Goal: Task Accomplishment & Management: Manage account settings

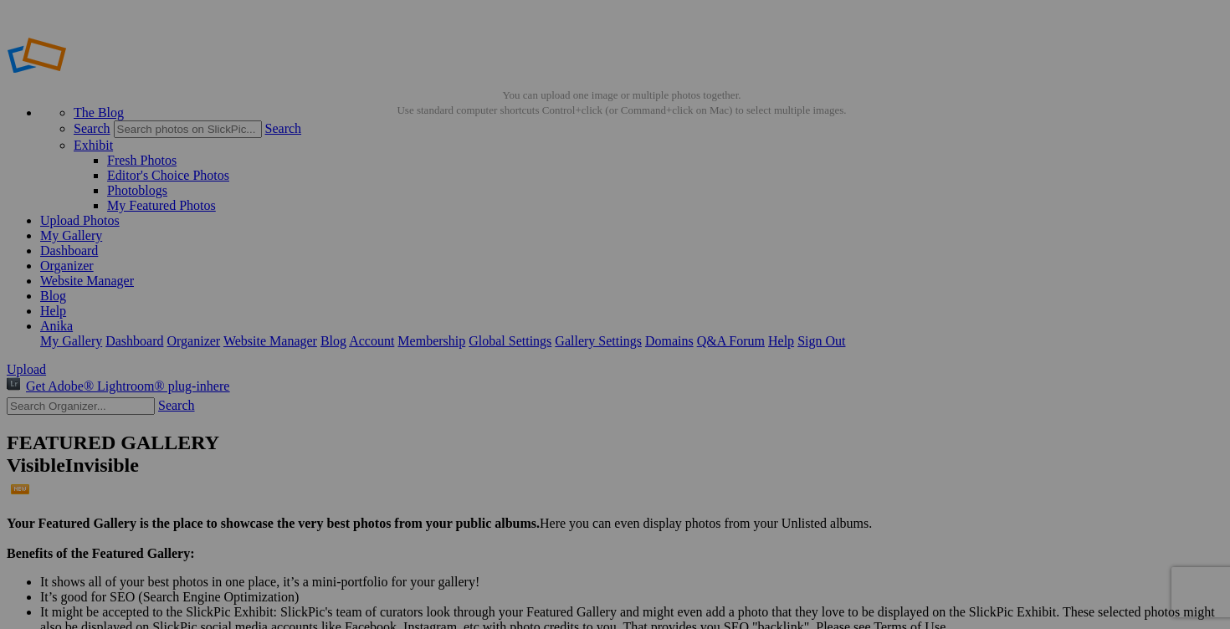
click at [102, 228] on link "My Gallery" at bounding box center [71, 235] width 62 height 14
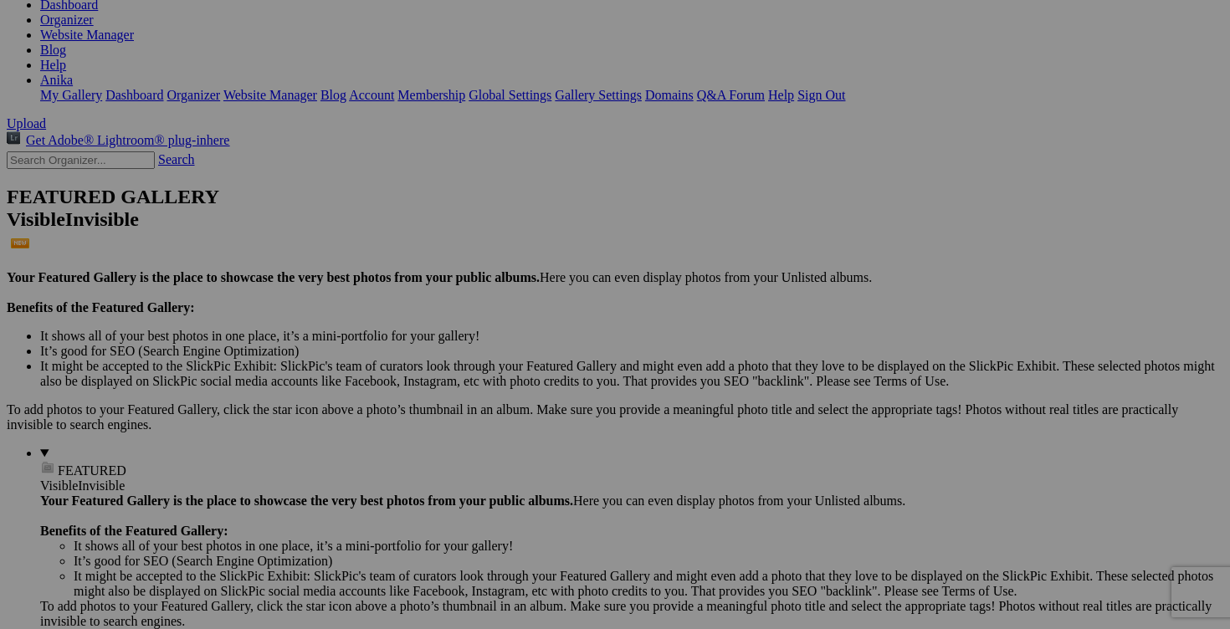
scroll to position [203, 0]
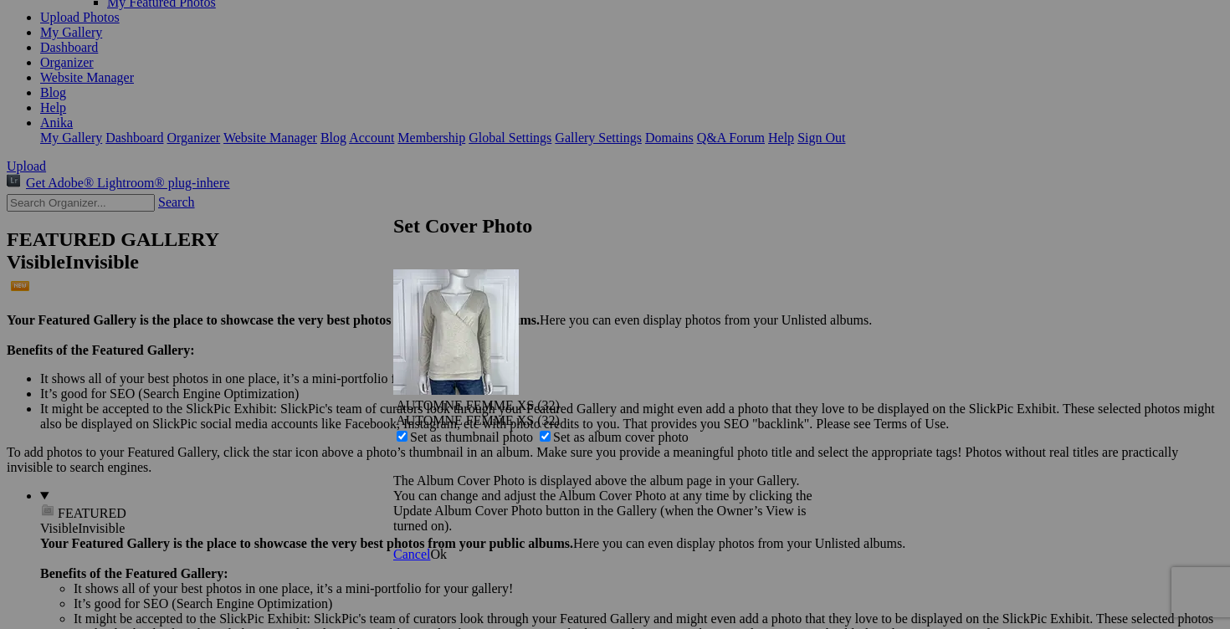
click at [447, 547] on span "Ok" at bounding box center [438, 554] width 17 height 14
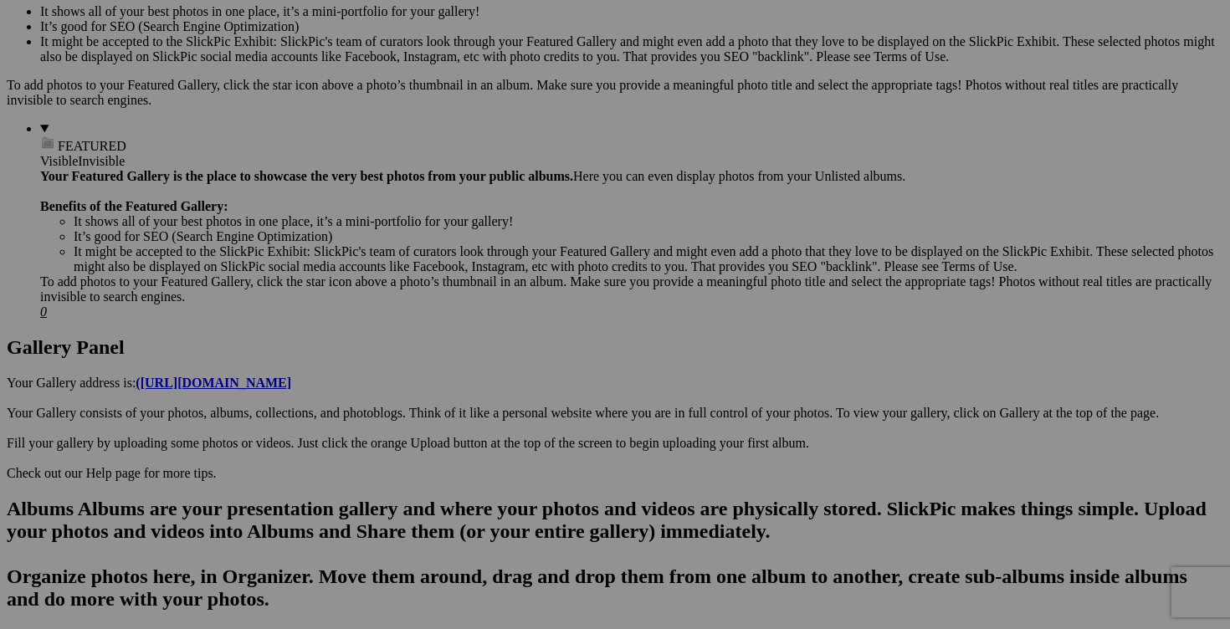
scroll to position [589, 0]
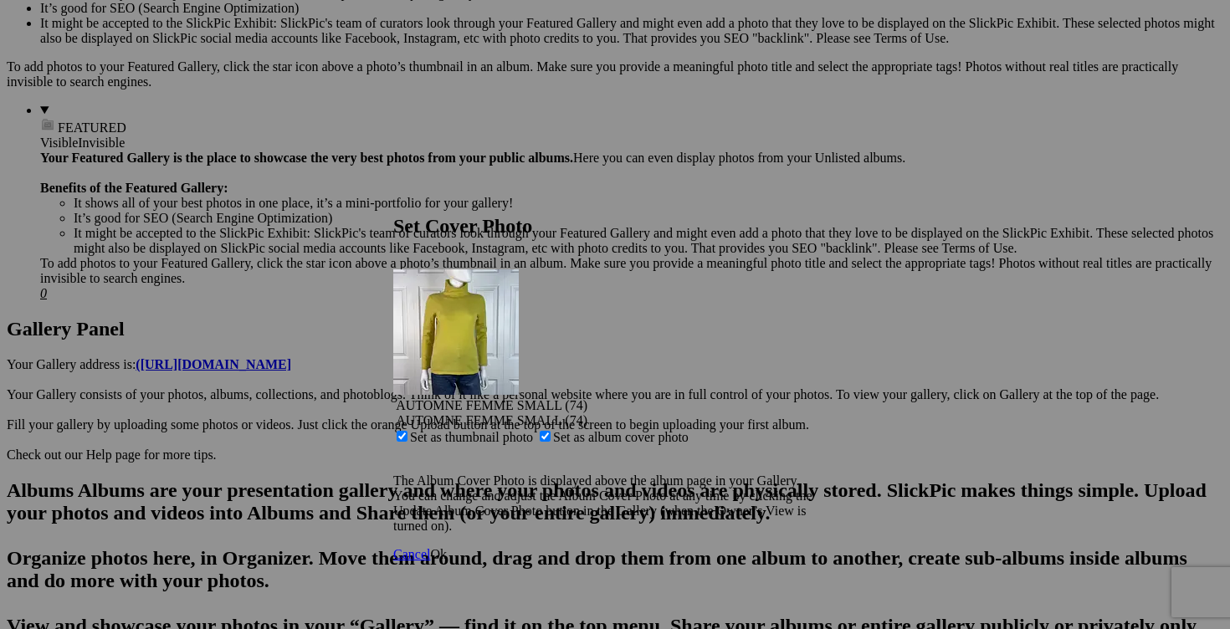
click at [447, 547] on span "Ok" at bounding box center [438, 554] width 17 height 14
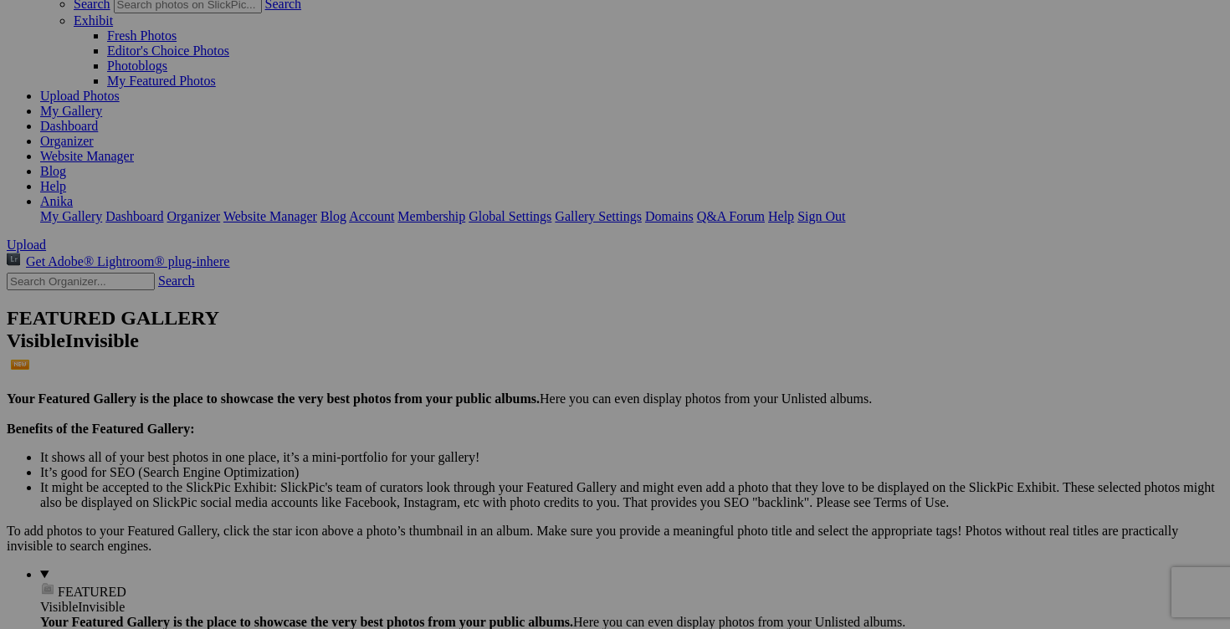
scroll to position [109, 0]
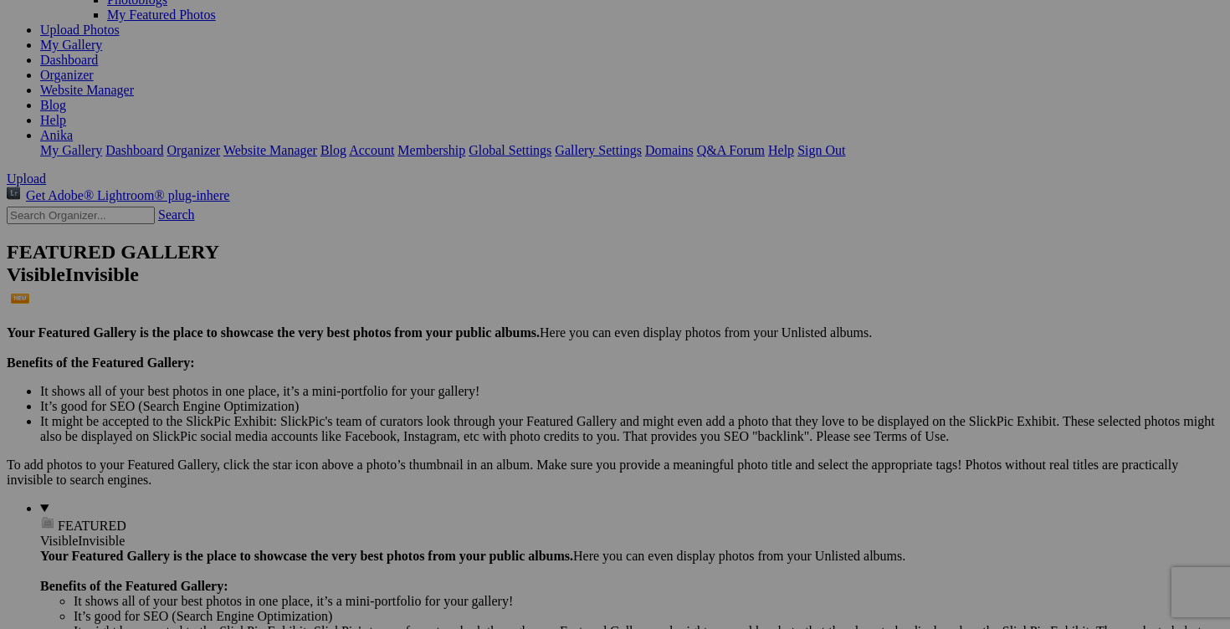
scroll to position [207, 0]
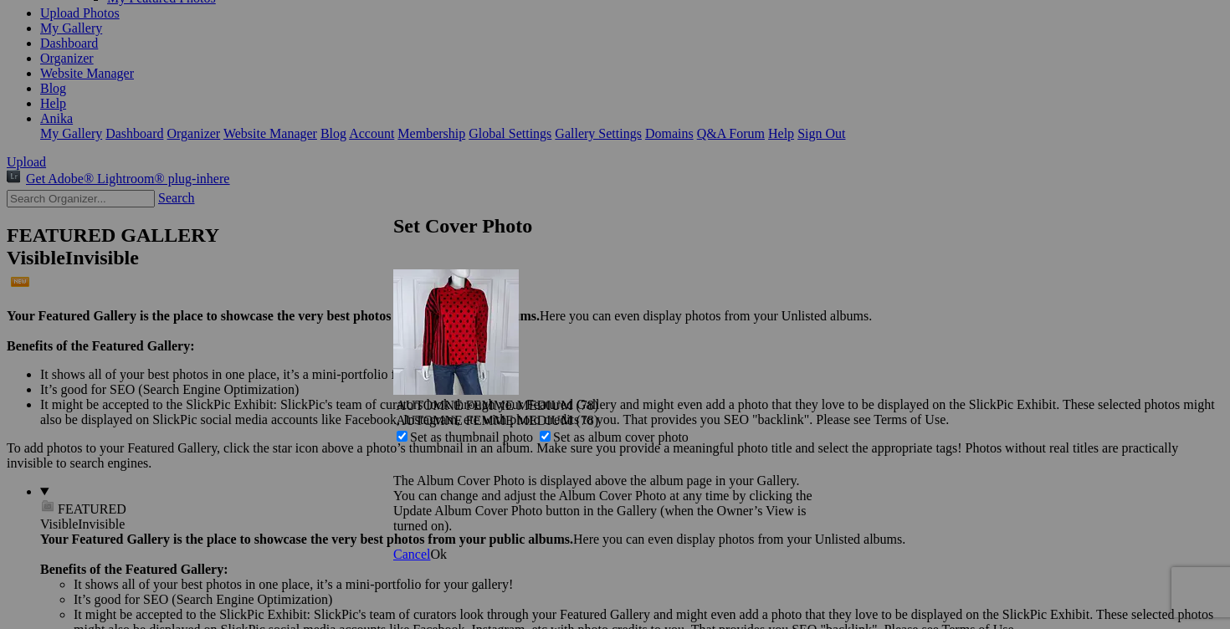
click at [447, 547] on span "Ok" at bounding box center [438, 554] width 17 height 14
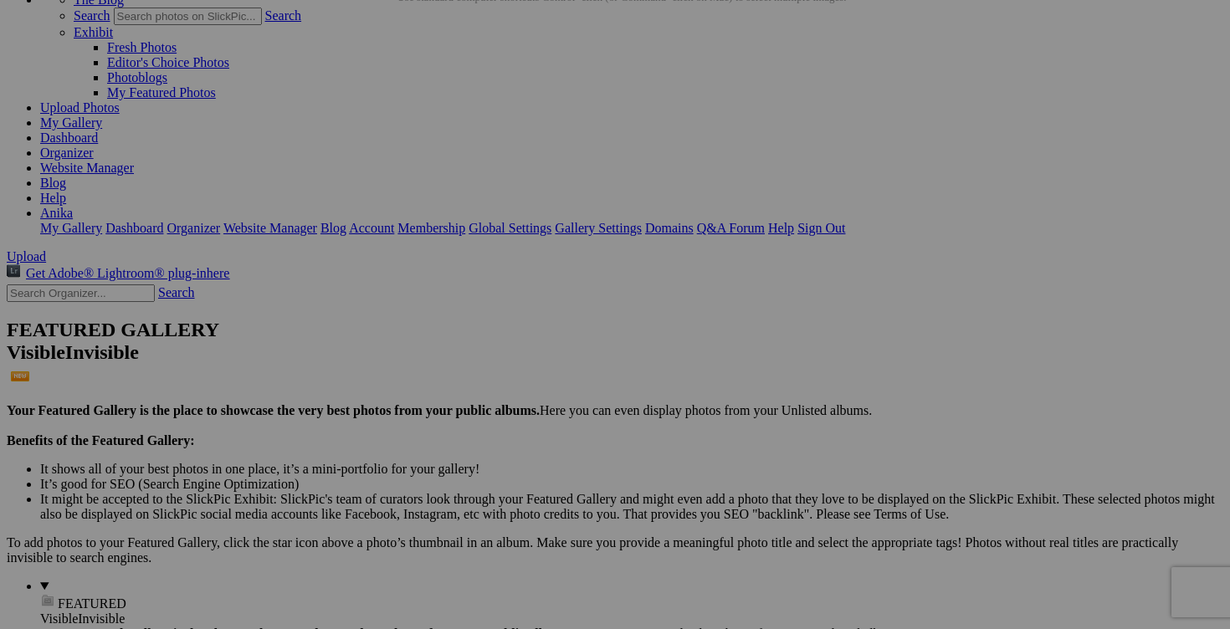
scroll to position [0, 0]
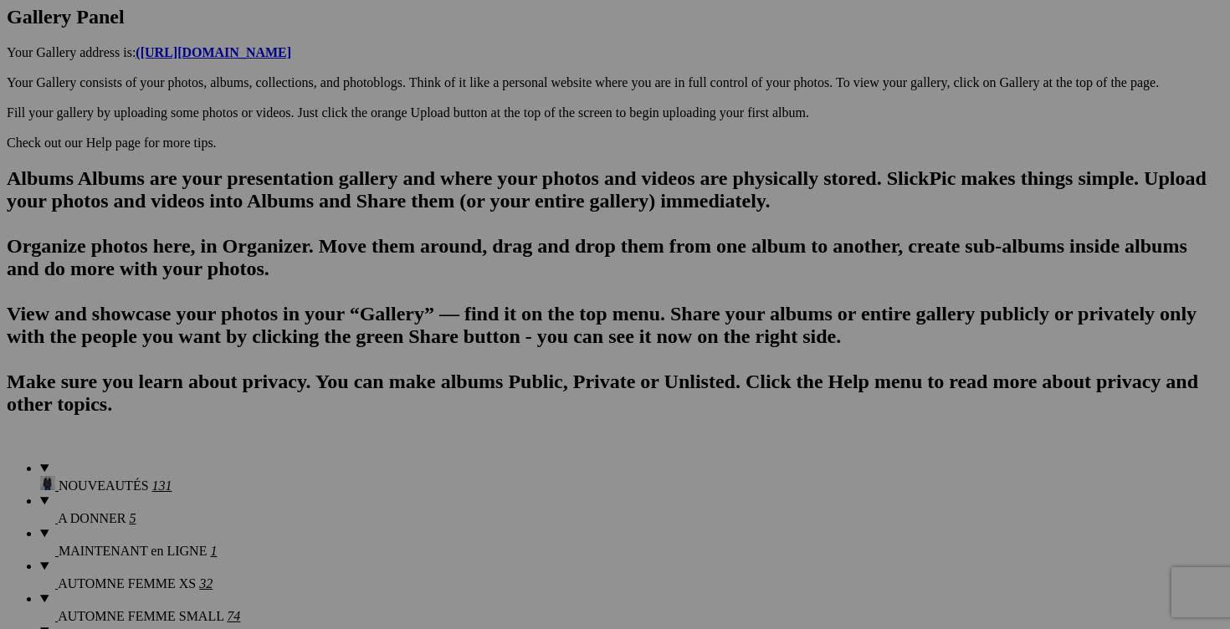
scroll to position [903, 0]
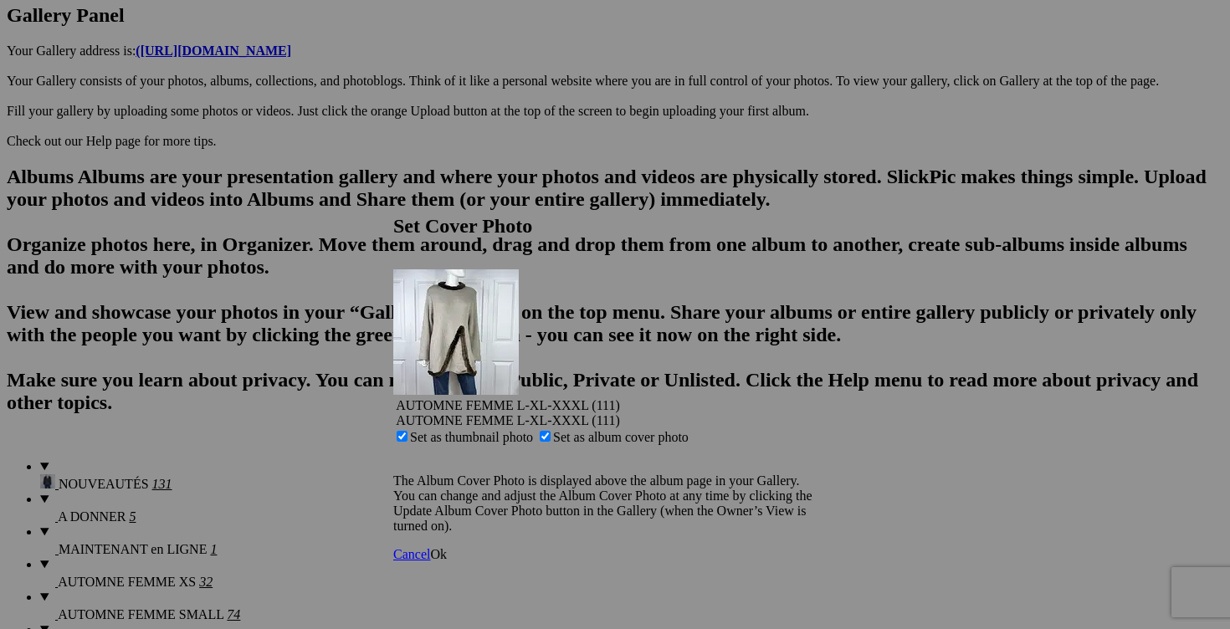
click at [447, 547] on span "Ok" at bounding box center [438, 554] width 17 height 14
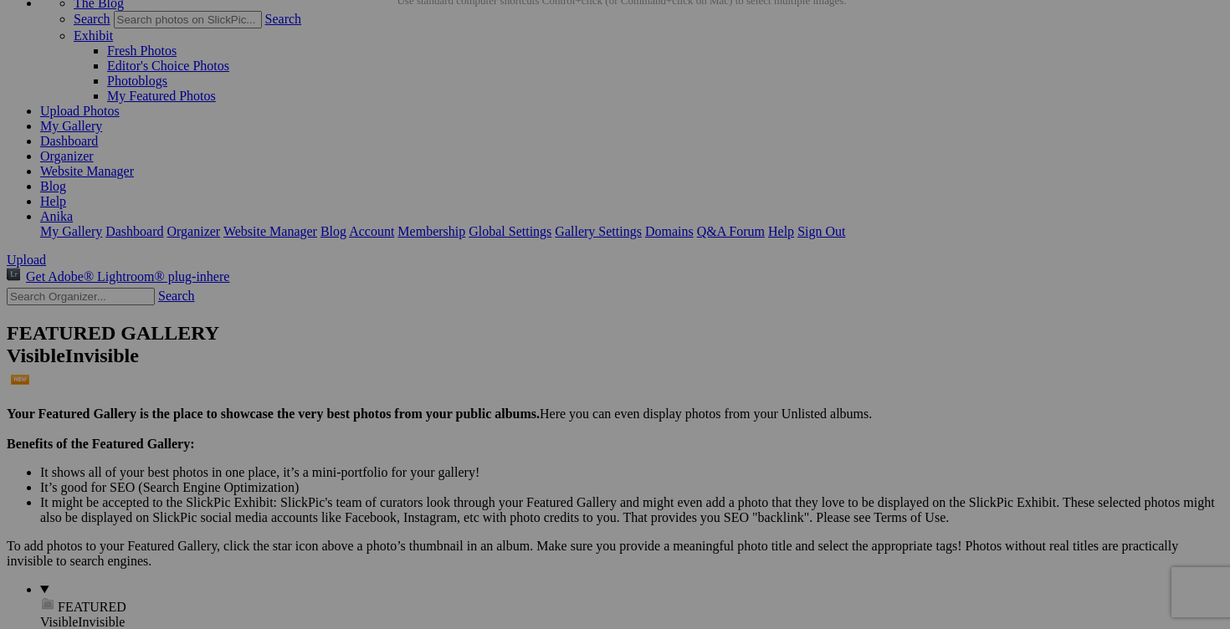
scroll to position [64, 0]
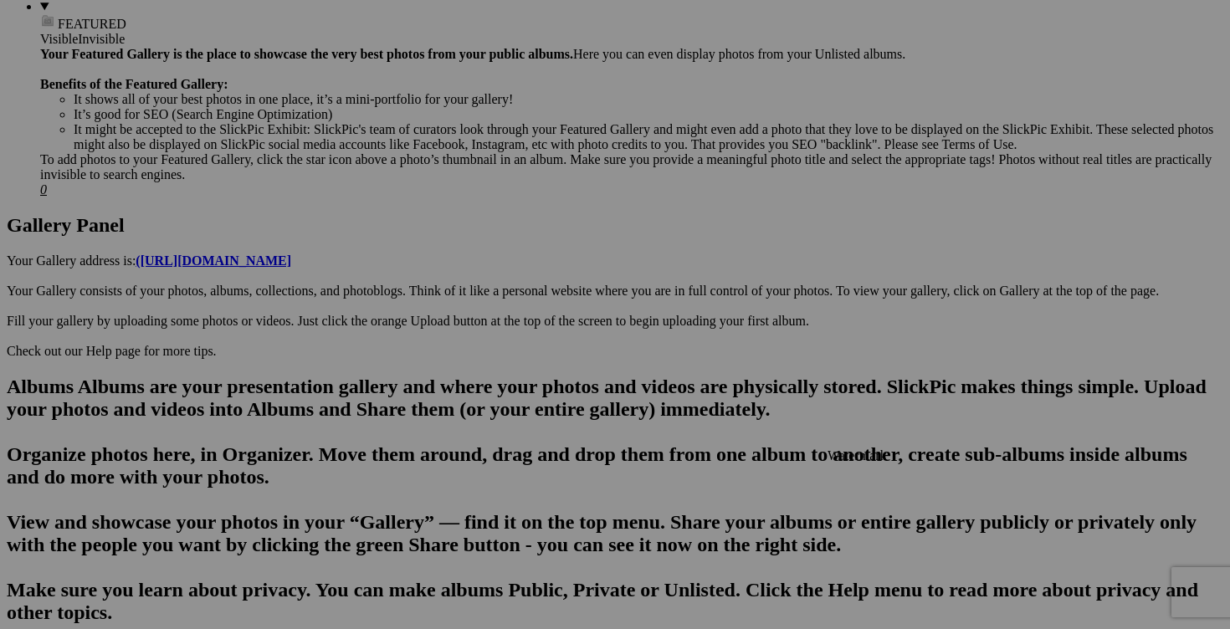
scroll to position [556, 0]
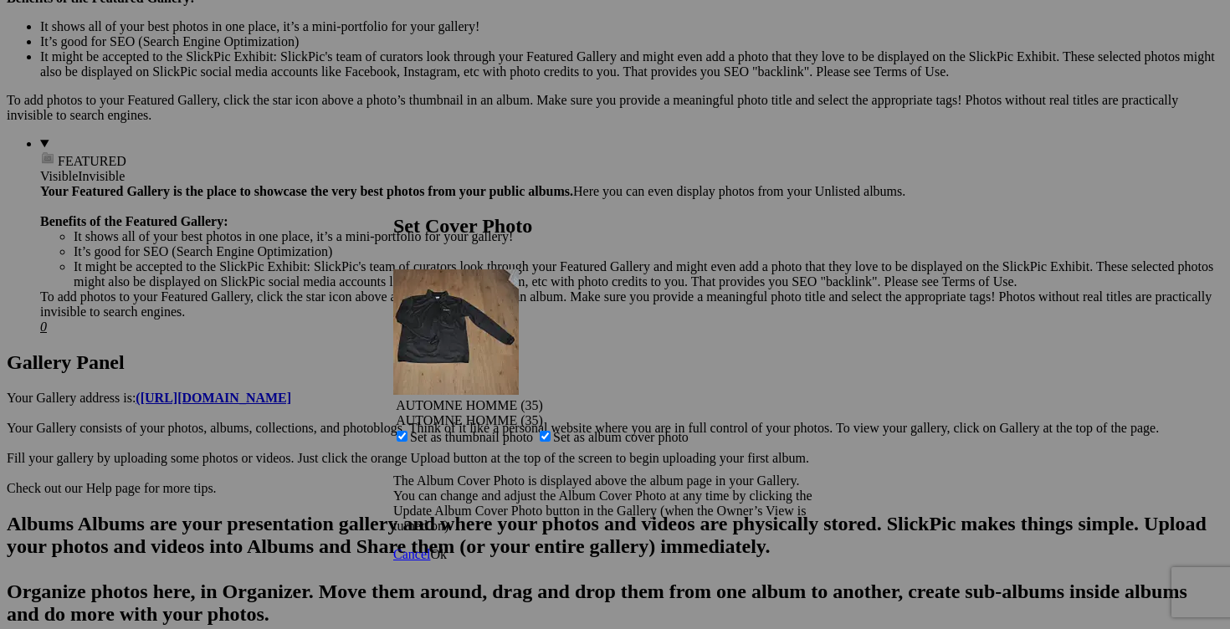
click at [447, 547] on span "Ok" at bounding box center [438, 554] width 17 height 14
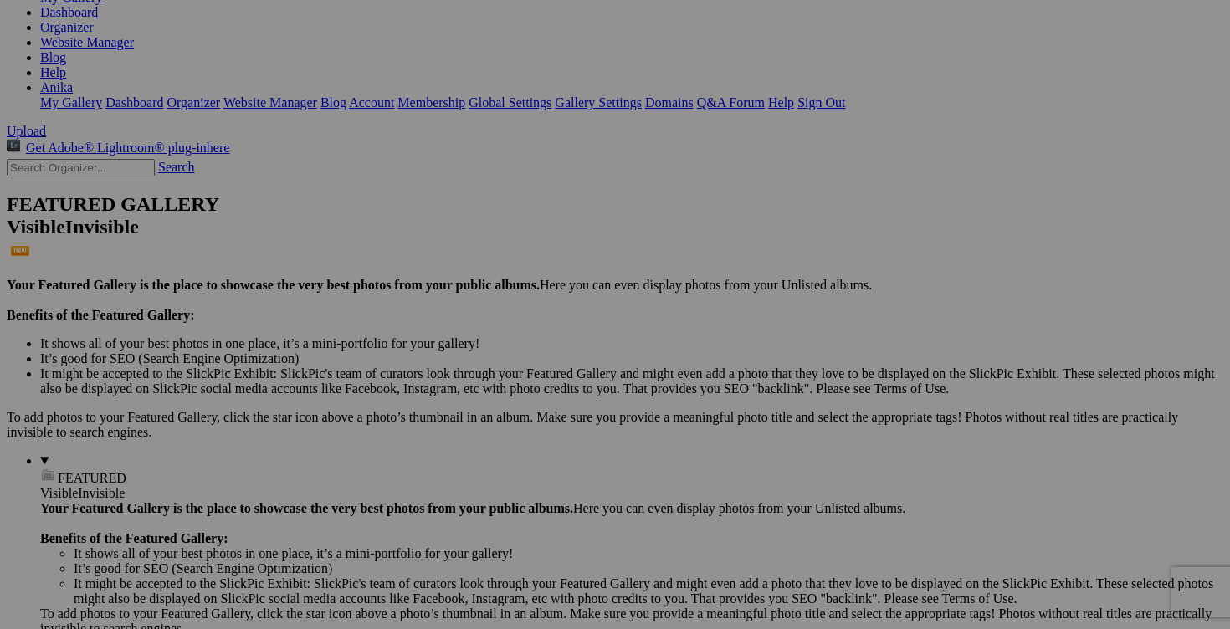
scroll to position [0, 0]
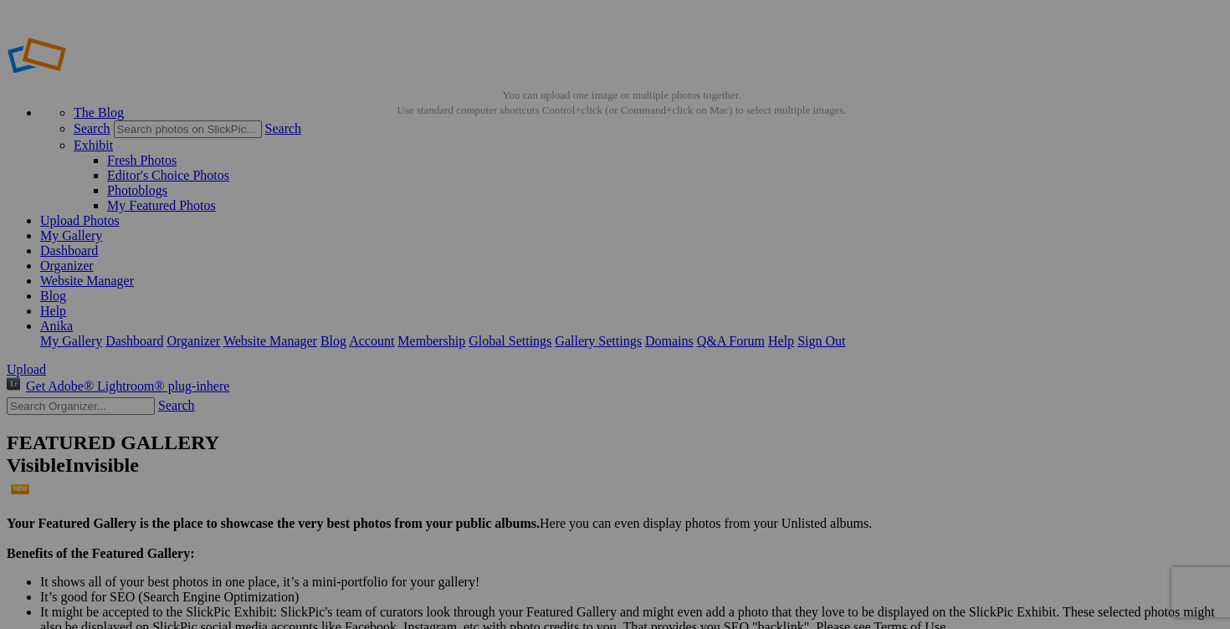
click at [98, 243] on link "Dashboard" at bounding box center [69, 250] width 58 height 14
